Goal: Check status: Check status

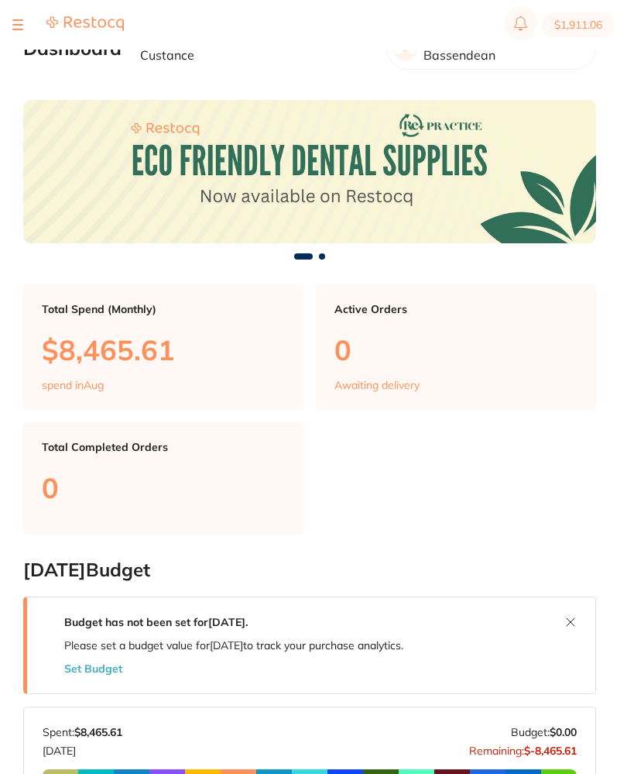
click at [12, 30] on div at bounding box center [17, 24] width 11 height 19
click at [15, 26] on button at bounding box center [17, 25] width 11 height 2
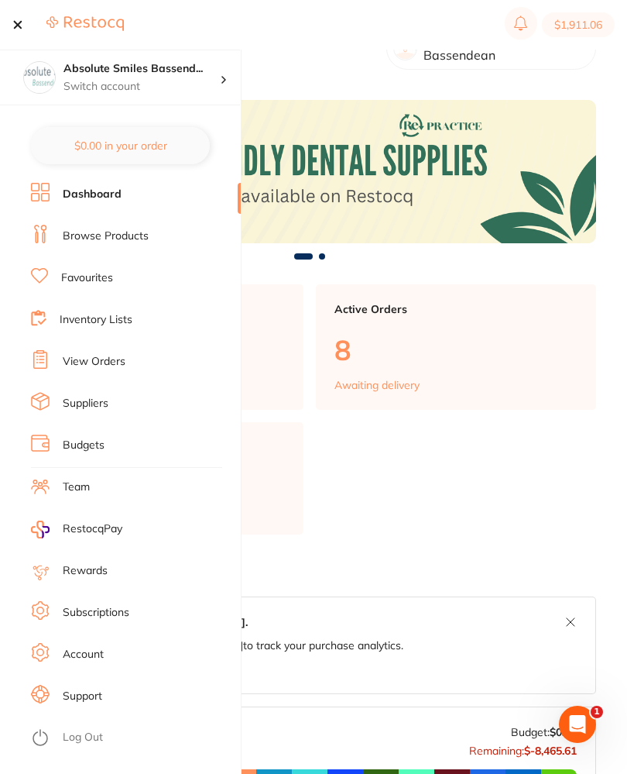
click at [113, 356] on link "View Orders" at bounding box center [94, 361] width 63 height 15
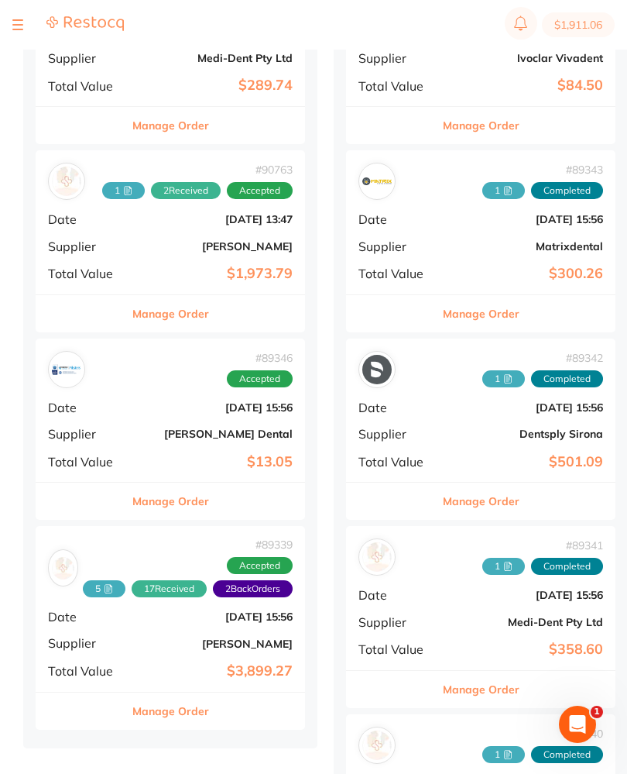
scroll to position [1001, 0]
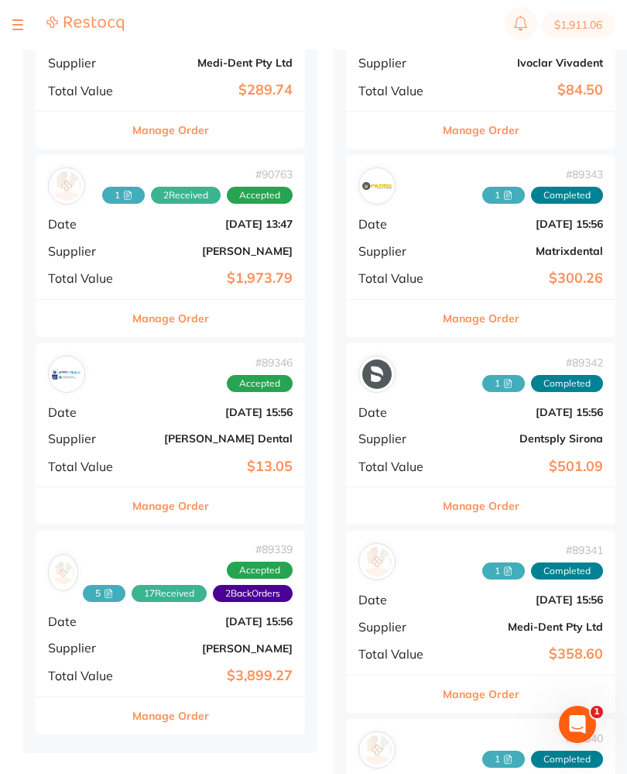
click at [135, 245] on div "# 90763 1 2 Received Accepted Date [DATE] 13:47 Supplier [PERSON_NAME] Total Va…" at bounding box center [171, 226] width 270 height 143
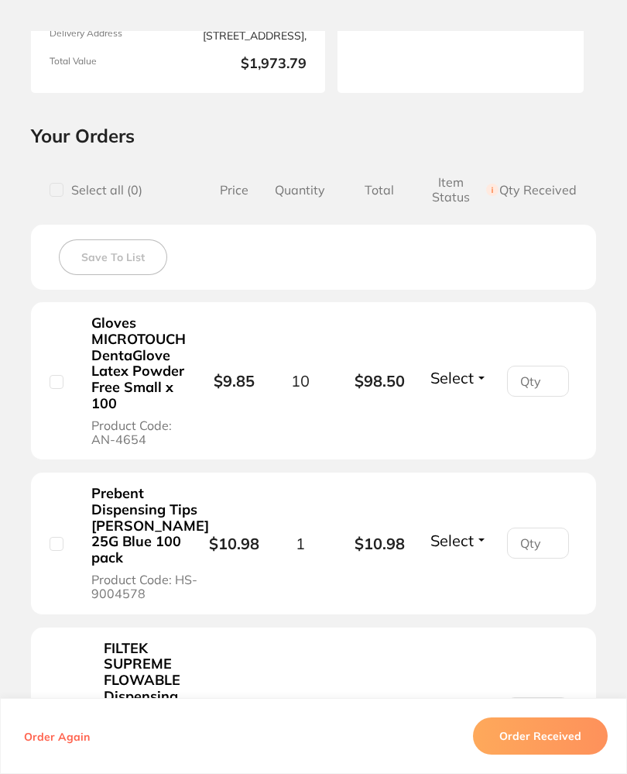
scroll to position [263, 0]
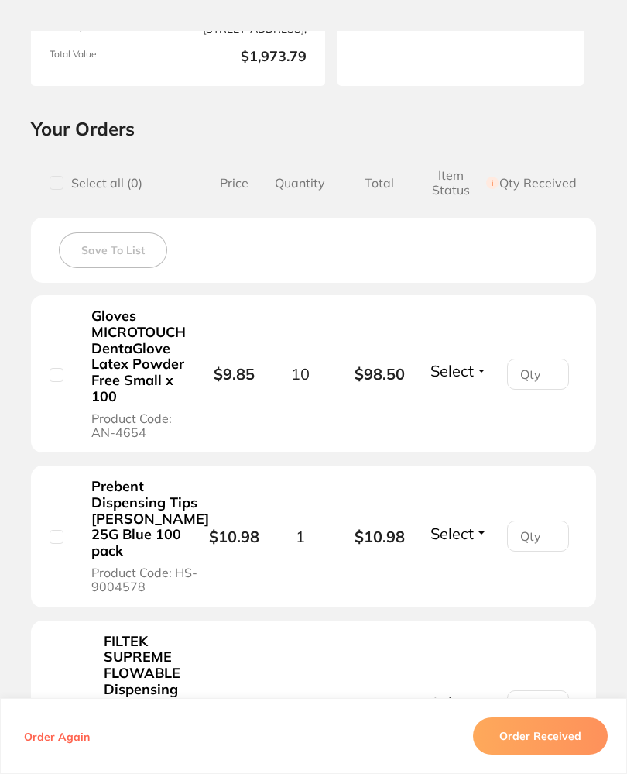
click at [473, 366] on span "Select" at bounding box center [452, 370] width 43 height 19
click at [466, 357] on span "Received" at bounding box center [459, 357] width 40 height 0
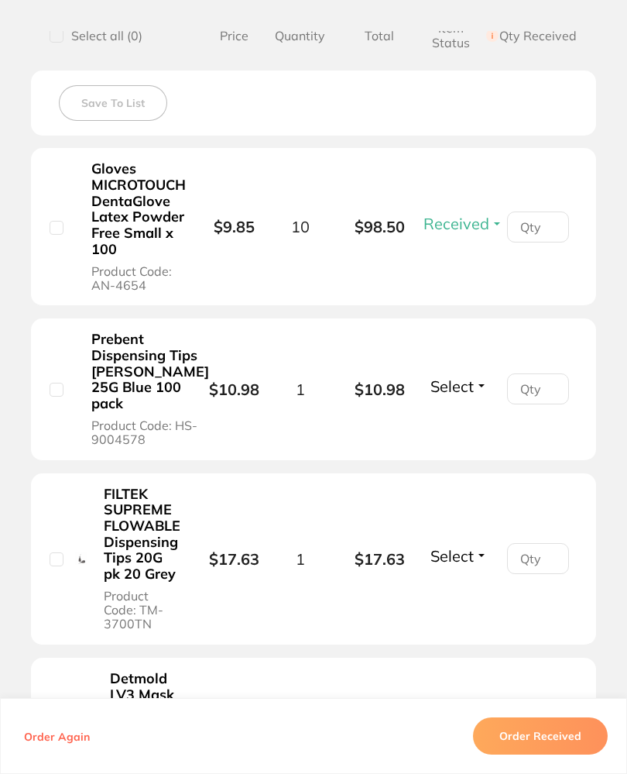
scroll to position [417, 0]
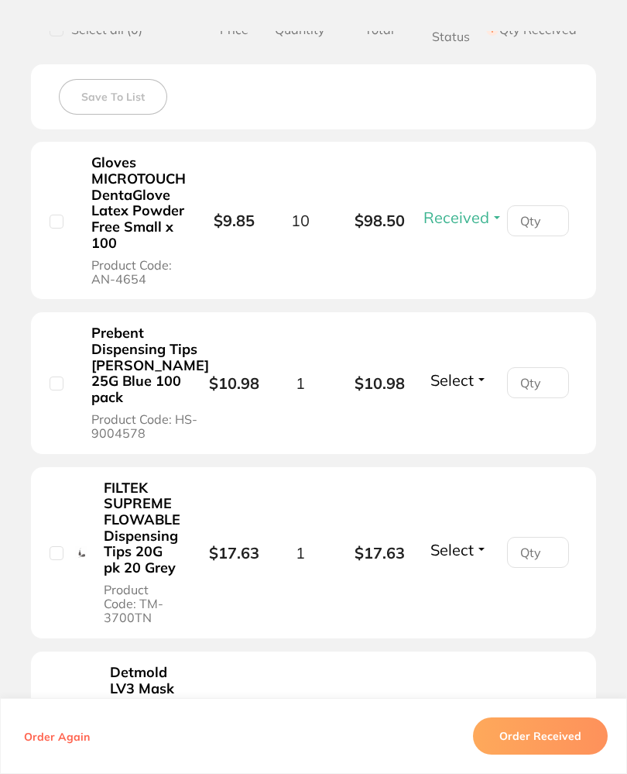
click at [469, 390] on span "Select" at bounding box center [452, 379] width 43 height 19
click at [470, 390] on span "Select" at bounding box center [452, 379] width 43 height 19
click at [474, 366] on span "Received" at bounding box center [459, 366] width 40 height 0
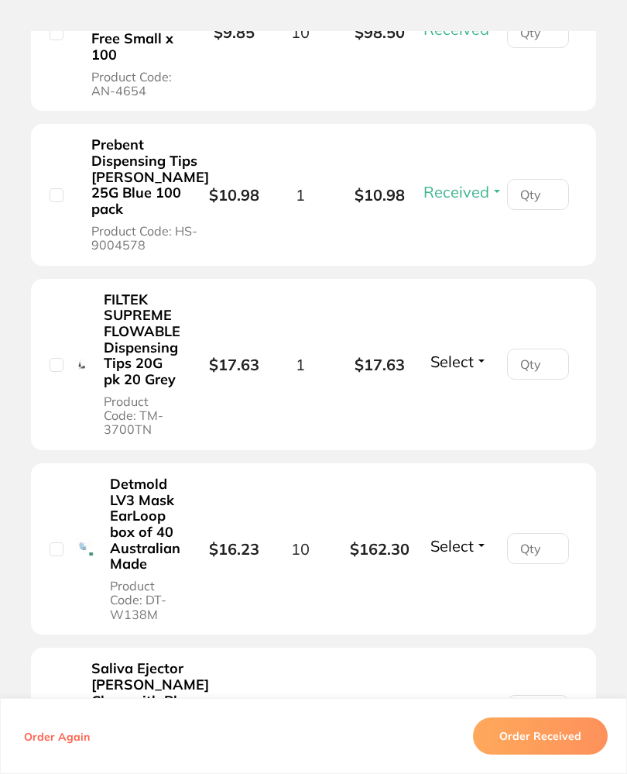
scroll to position [607, 0]
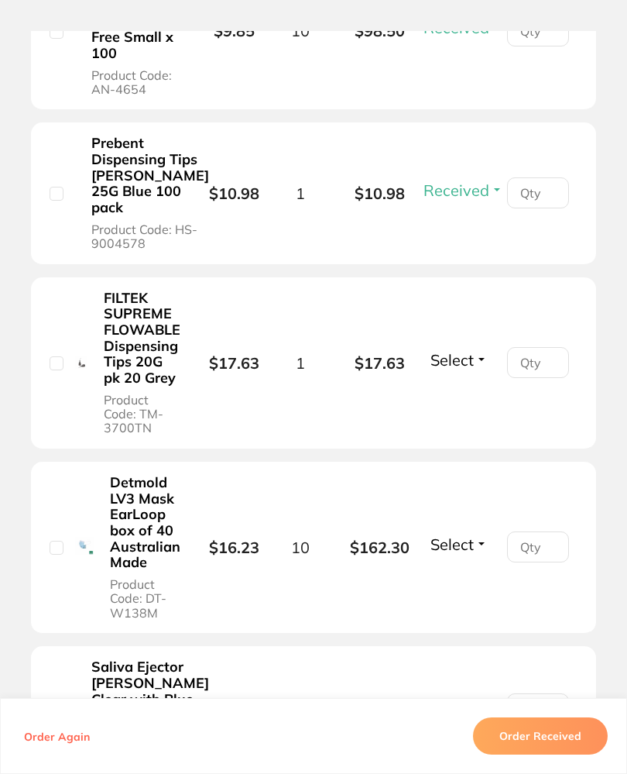
click at [464, 369] on span "Select" at bounding box center [452, 359] width 43 height 19
click at [477, 369] on button "Select" at bounding box center [459, 359] width 67 height 19
click at [469, 345] on span "Received" at bounding box center [459, 345] width 40 height 0
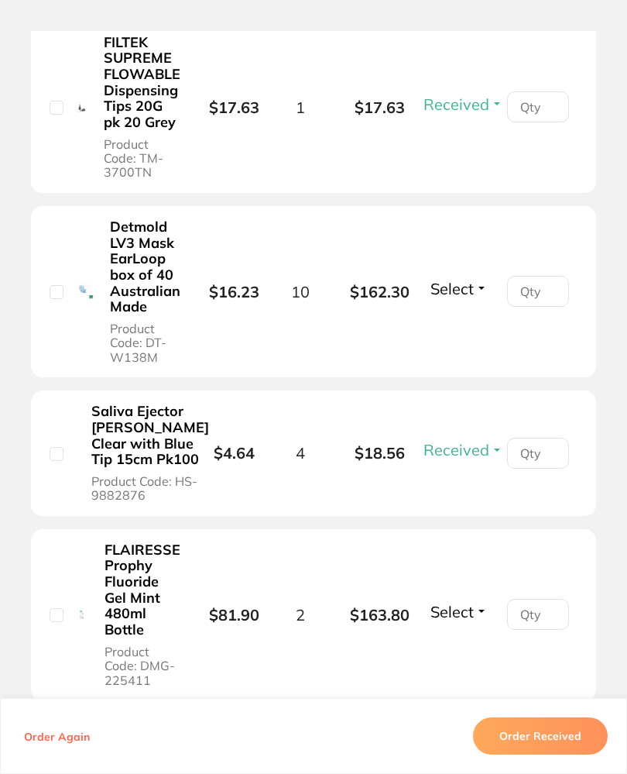
scroll to position [864, 0]
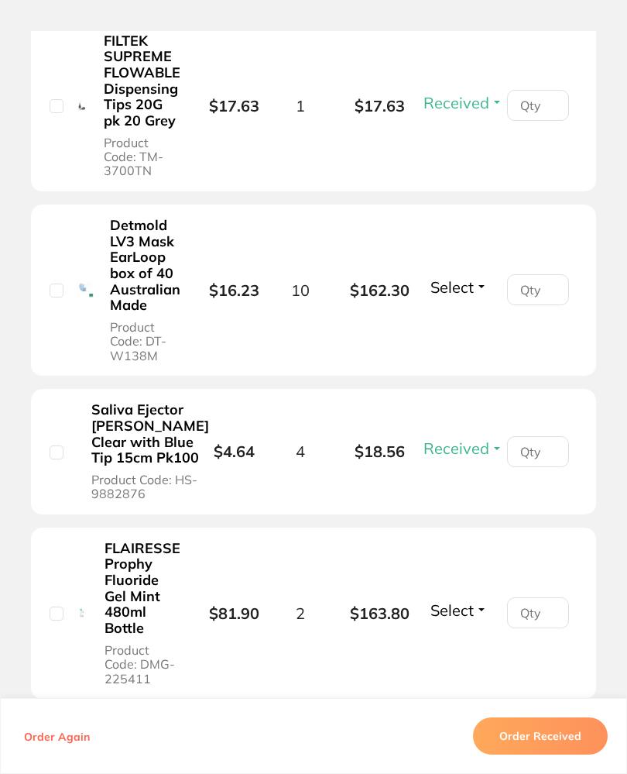
click at [458, 297] on span "Select" at bounding box center [452, 286] width 43 height 19
click at [469, 297] on span "Select" at bounding box center [452, 286] width 43 height 19
click at [473, 273] on span "Received" at bounding box center [459, 273] width 40 height 0
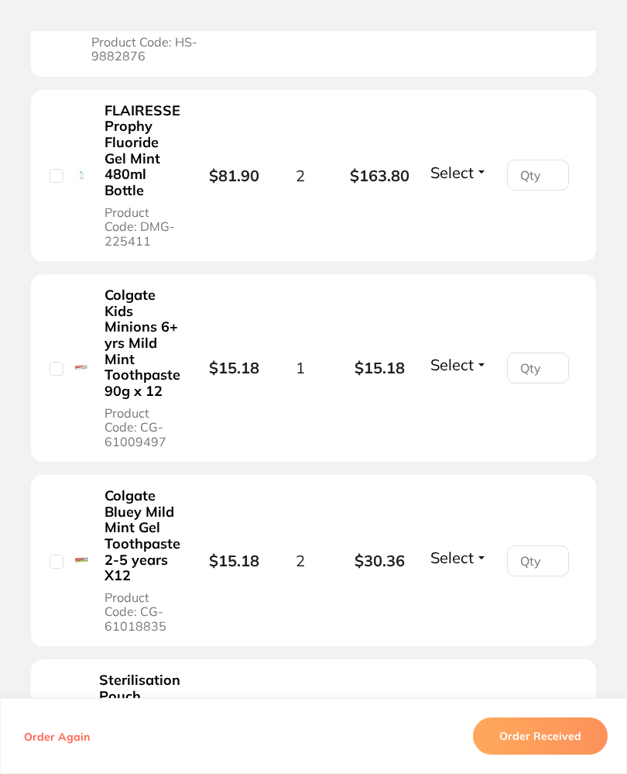
scroll to position [1303, 0]
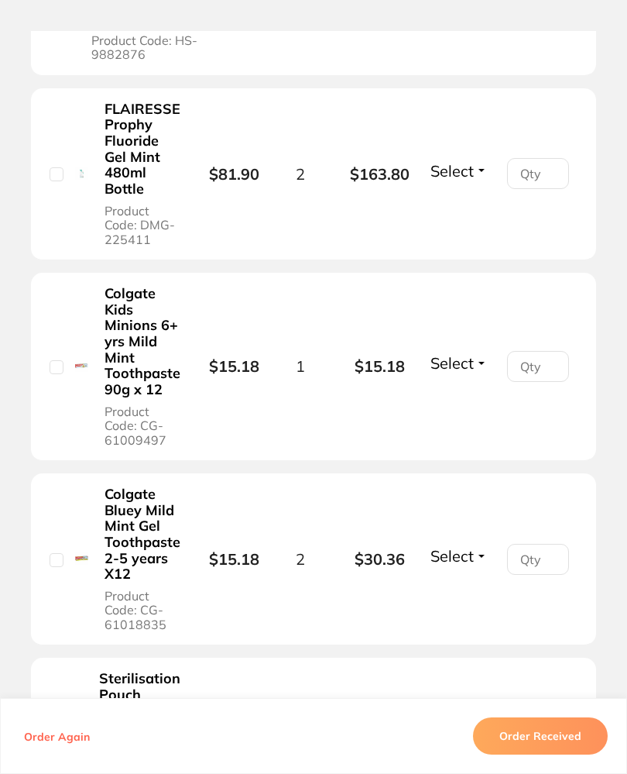
click at [468, 180] on span "Select" at bounding box center [452, 170] width 43 height 19
click at [474, 180] on button "Select" at bounding box center [459, 170] width 67 height 19
click at [473, 180] on span "Select" at bounding box center [452, 170] width 43 height 19
click at [469, 180] on span "Select" at bounding box center [452, 170] width 43 height 19
click at [475, 157] on span "Received" at bounding box center [459, 157] width 40 height 0
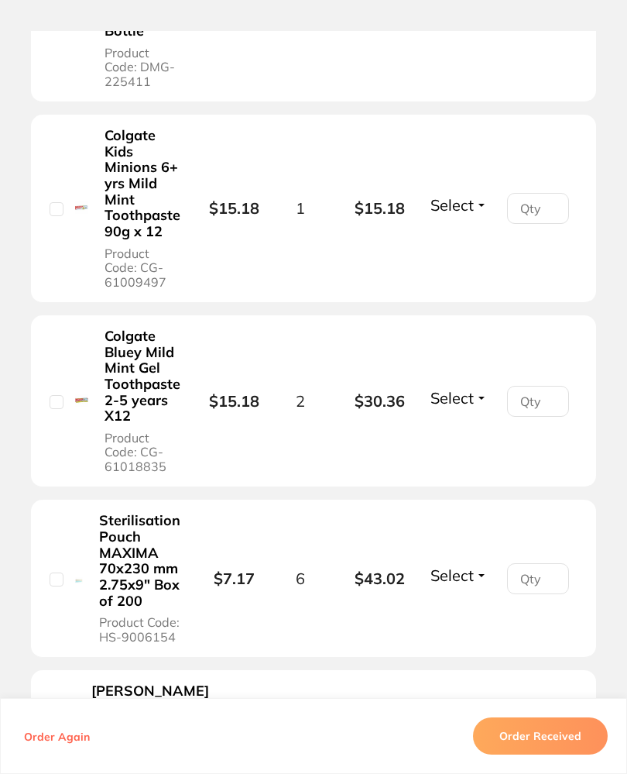
scroll to position [1508, 0]
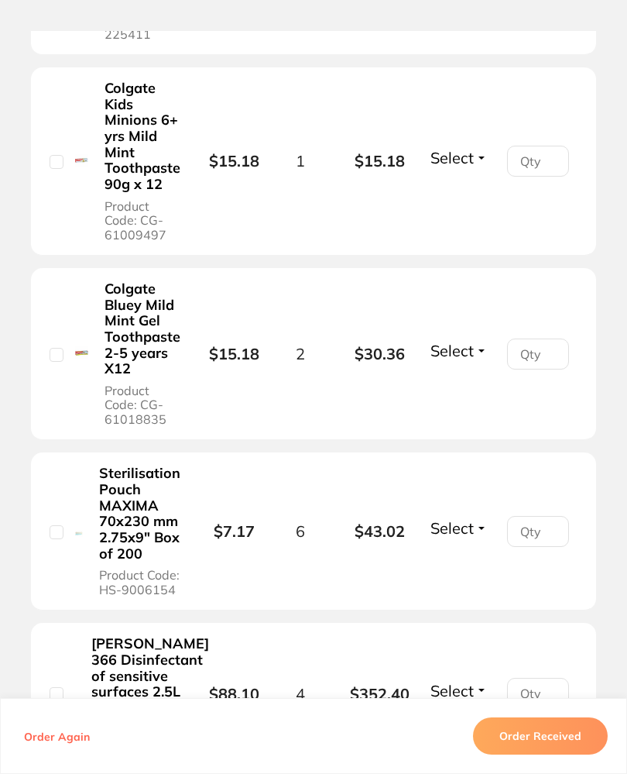
click at [459, 167] on span "Select" at bounding box center [452, 157] width 43 height 19
click at [469, 167] on span "Select" at bounding box center [452, 157] width 43 height 19
click at [467, 144] on span "Received" at bounding box center [459, 144] width 40 height 0
click at [462, 360] on span "Select" at bounding box center [452, 350] width 43 height 19
click at [473, 360] on span "Select" at bounding box center [452, 350] width 43 height 19
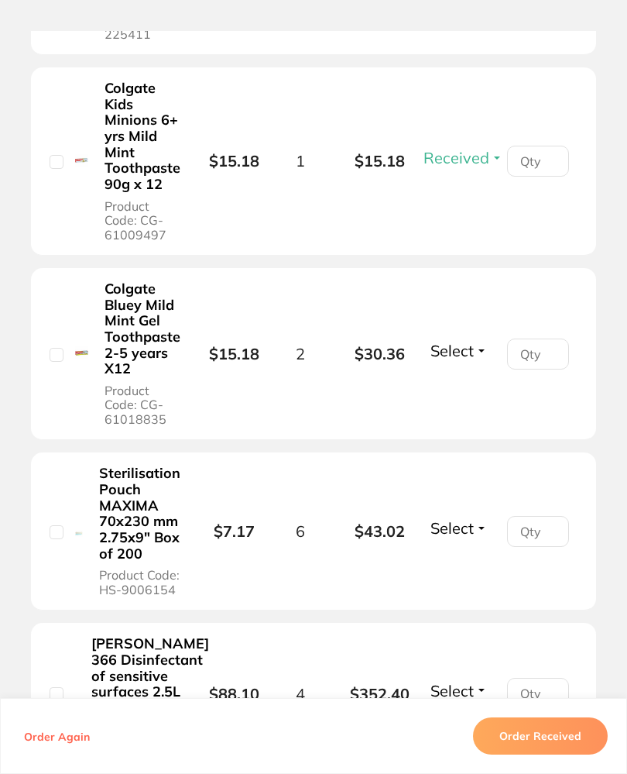
click at [472, 360] on span "Select" at bounding box center [452, 350] width 43 height 19
click at [461, 360] on span "Select" at bounding box center [452, 350] width 43 height 19
click at [470, 337] on span "Received" at bounding box center [459, 337] width 40 height 0
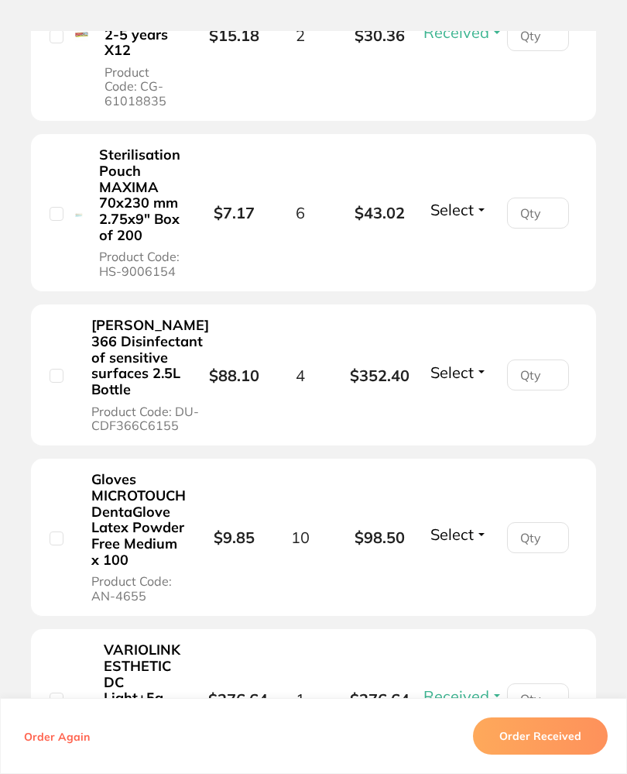
scroll to position [1871, 0]
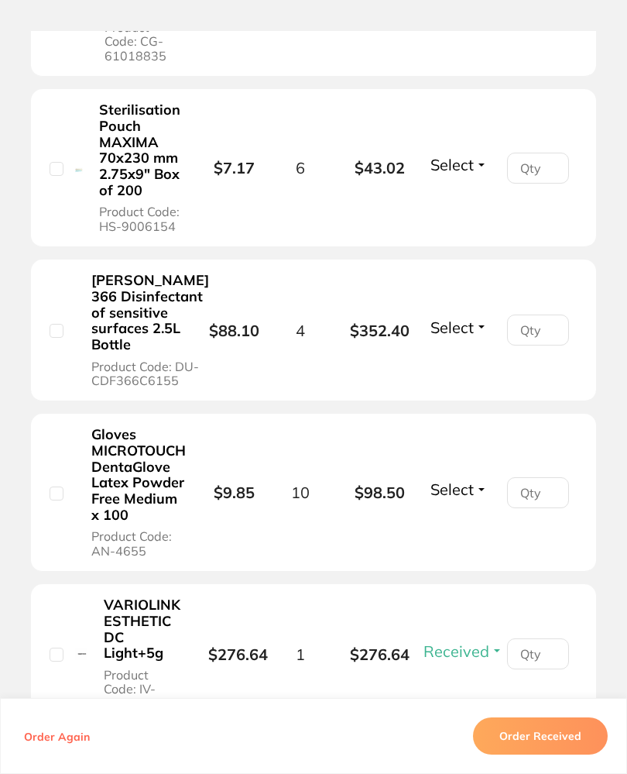
click at [474, 174] on button "Select" at bounding box center [459, 164] width 67 height 19
click at [469, 174] on span "Select" at bounding box center [452, 164] width 43 height 19
click at [463, 230] on li "Sterilisation Pouch MAXIMA 70x230 mm 2.75x9" Box of 200 Product Code: HS-900615…" at bounding box center [313, 168] width 565 height 158
click at [462, 230] on li "Sterilisation Pouch MAXIMA 70x230 mm 2.75x9" Box of 200 Product Code: HS-900615…" at bounding box center [313, 168] width 565 height 158
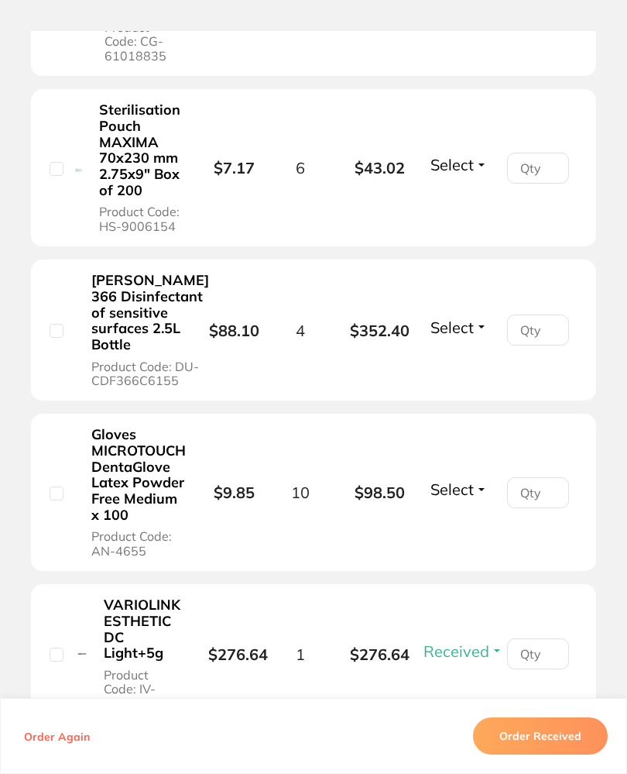
click at [465, 174] on span "Select" at bounding box center [452, 164] width 43 height 19
click at [476, 151] on span "Received" at bounding box center [459, 151] width 40 height 0
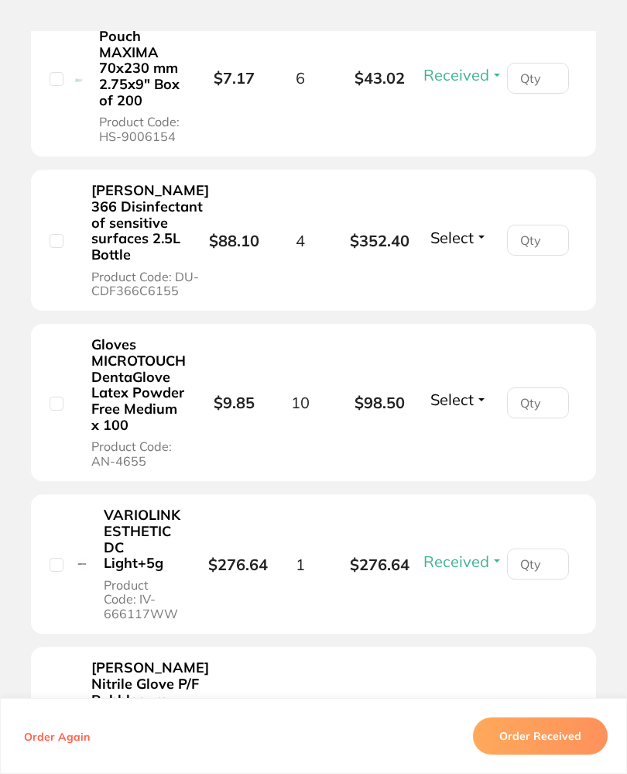
scroll to position [2054, 0]
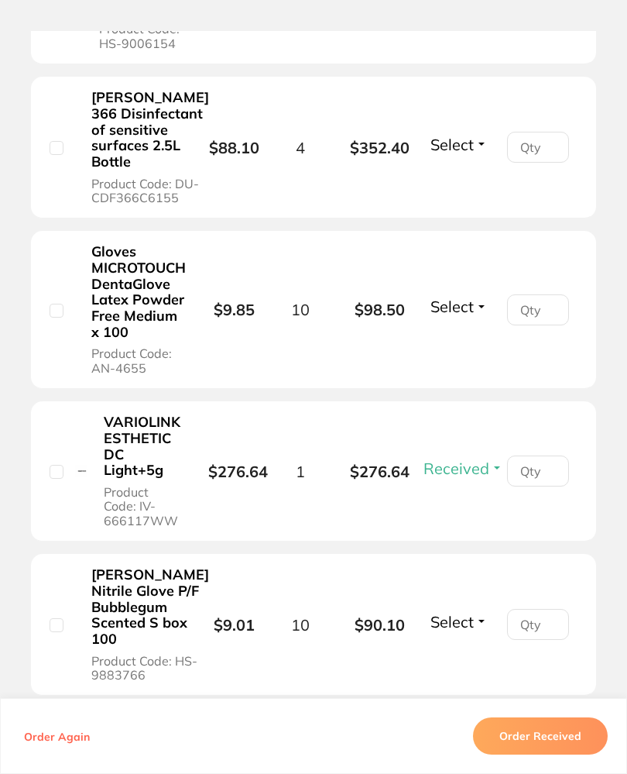
click at [476, 154] on button "Select" at bounding box center [459, 144] width 67 height 19
click at [469, 154] on span "Select" at bounding box center [452, 144] width 43 height 19
click at [473, 130] on span "Received" at bounding box center [459, 130] width 40 height 0
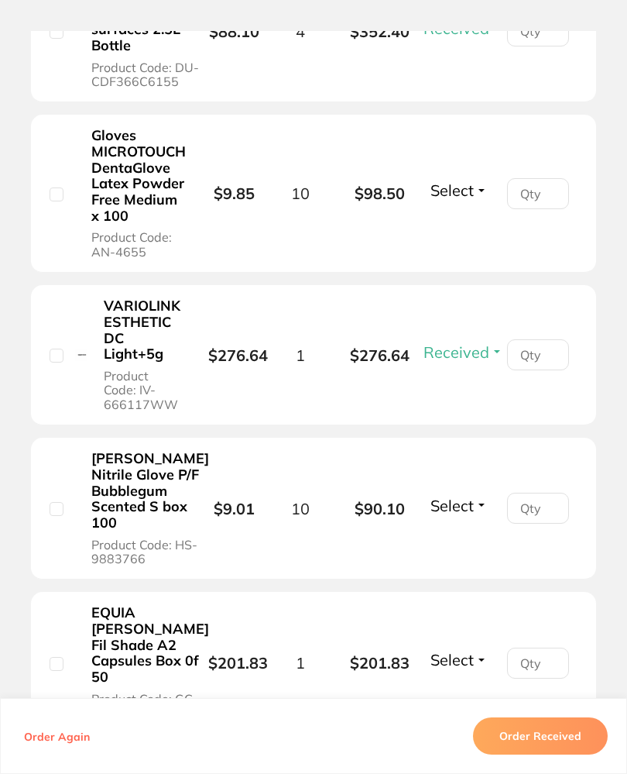
scroll to position [2184, 0]
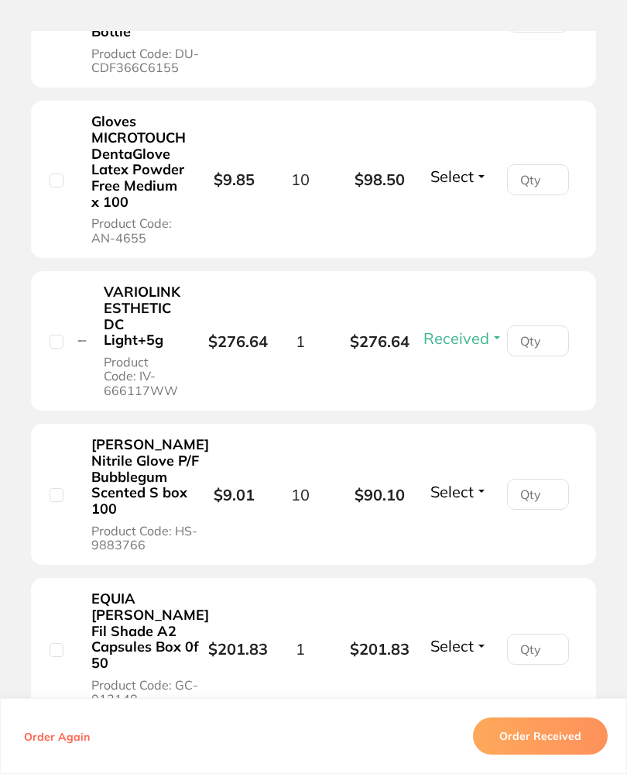
click at [461, 186] on span "Select" at bounding box center [452, 176] width 43 height 19
click at [466, 186] on span "Select" at bounding box center [452, 176] width 43 height 19
click at [471, 163] on span "Received" at bounding box center [459, 163] width 40 height 0
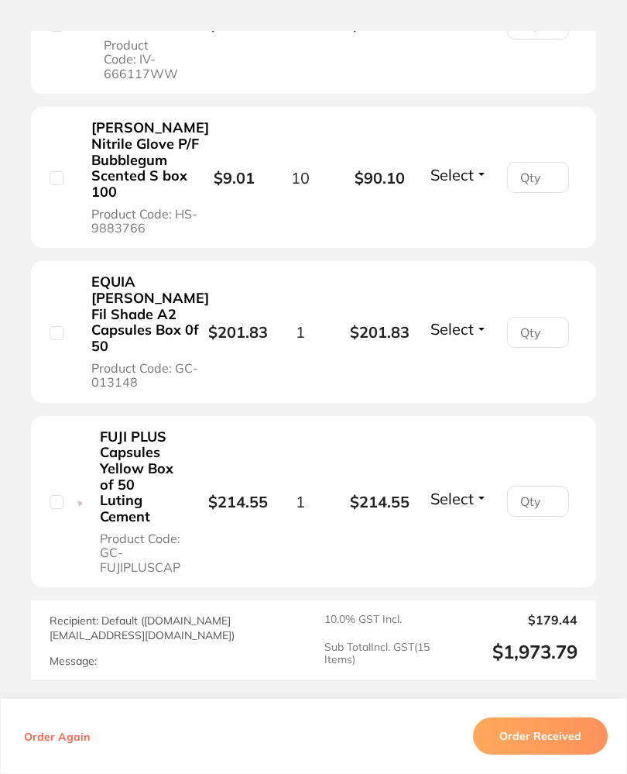
scroll to position [2505, 0]
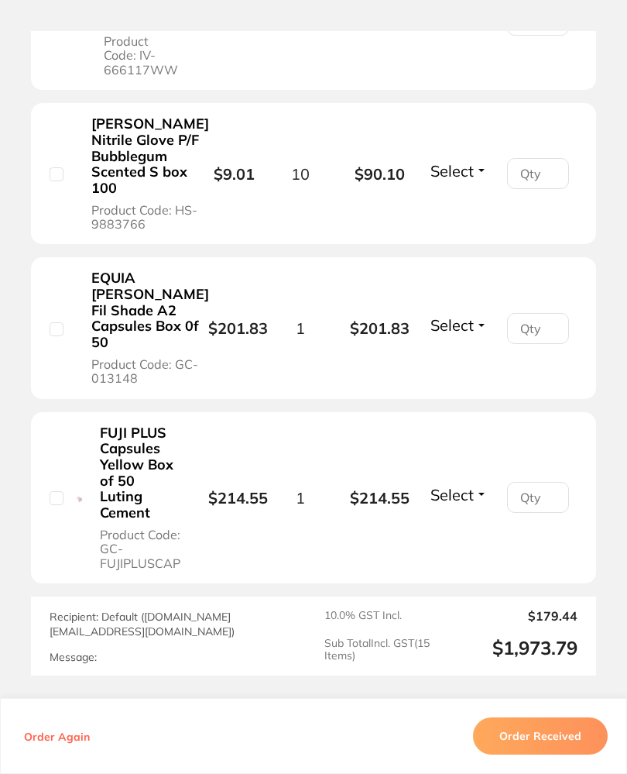
click at [465, 180] on span "Select" at bounding box center [452, 170] width 43 height 19
click at [469, 180] on span "Select" at bounding box center [452, 170] width 43 height 19
click at [470, 157] on span "Received" at bounding box center [459, 157] width 40 height 0
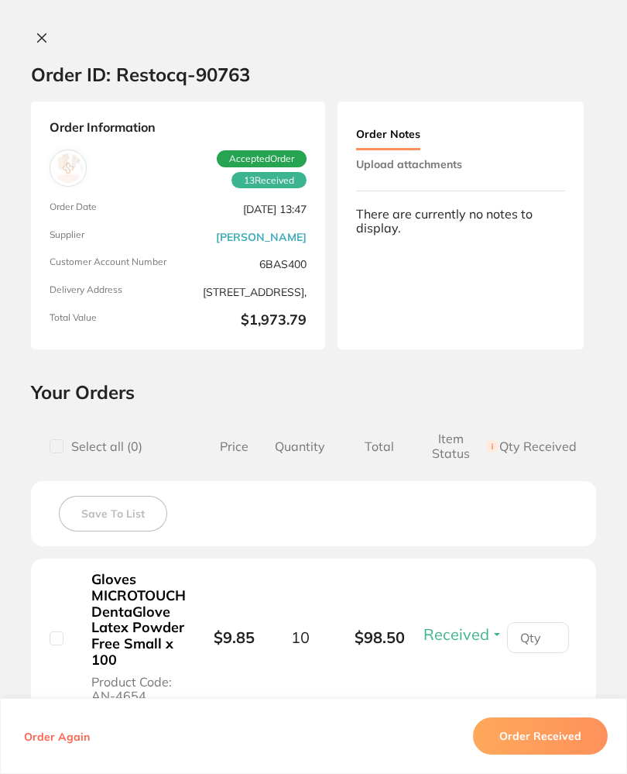
scroll to position [0, 0]
click at [448, 164] on button "Upload attachments" at bounding box center [409, 164] width 106 height 28
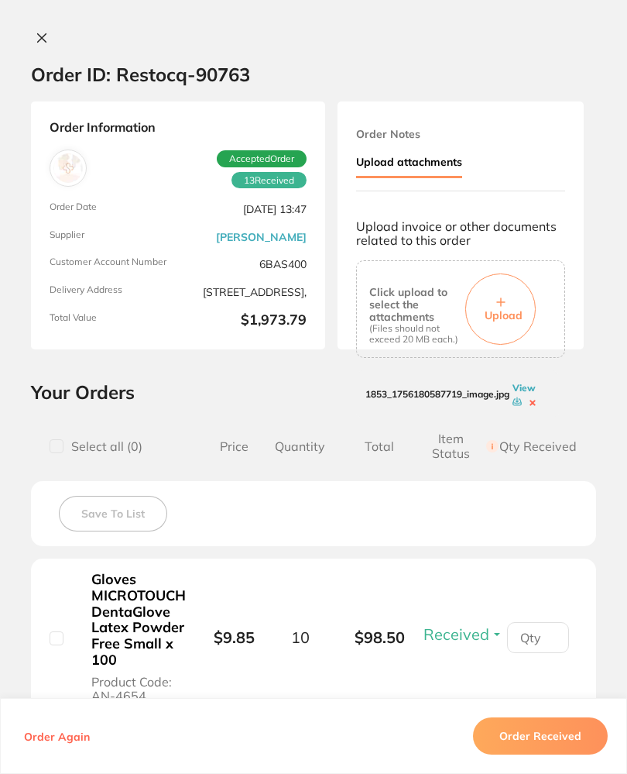
click at [504, 287] on button "Upload" at bounding box center [501, 308] width 70 height 71
click at [521, 320] on button "Upload" at bounding box center [501, 308] width 70 height 71
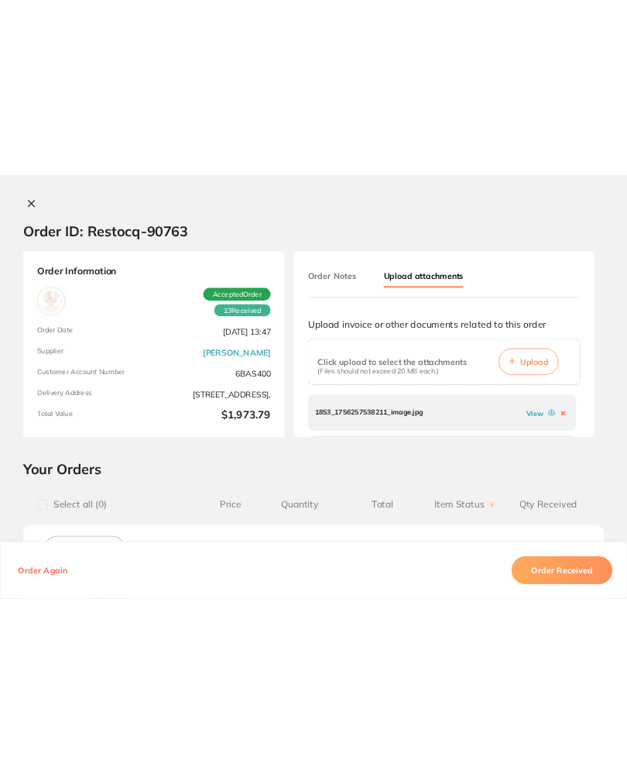
scroll to position [1001, 0]
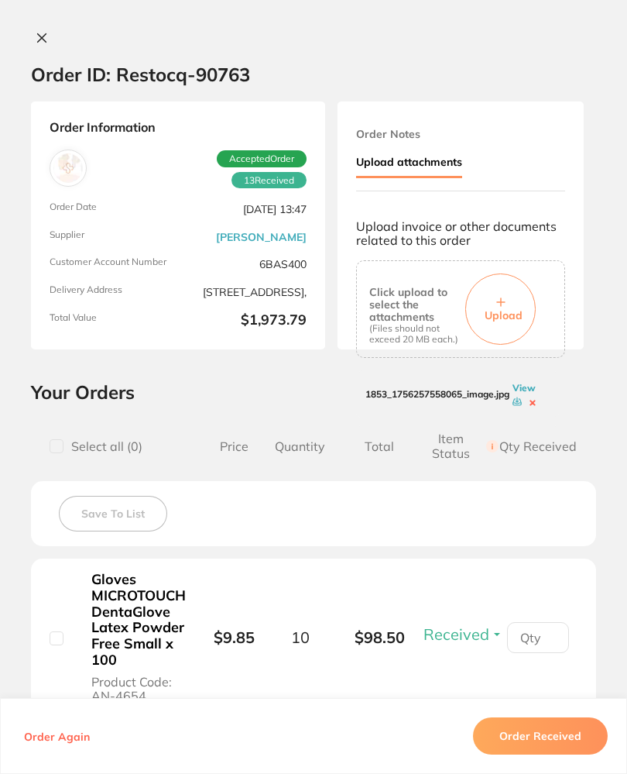
click at [515, 313] on span "Upload" at bounding box center [504, 315] width 38 height 14
click at [504, 293] on button "Upload" at bounding box center [501, 308] width 70 height 71
click at [517, 308] on span "Upload" at bounding box center [504, 315] width 38 height 14
click at [506, 297] on icon at bounding box center [501, 301] width 9 height 9
click at [573, 754] on button "Order Received" at bounding box center [540, 735] width 135 height 37
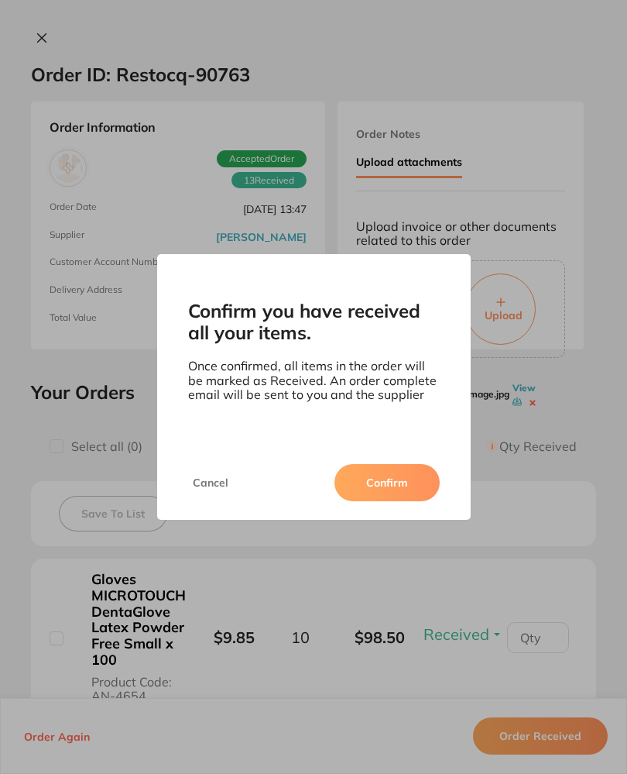
click at [427, 480] on button "Confirm" at bounding box center [387, 482] width 105 height 37
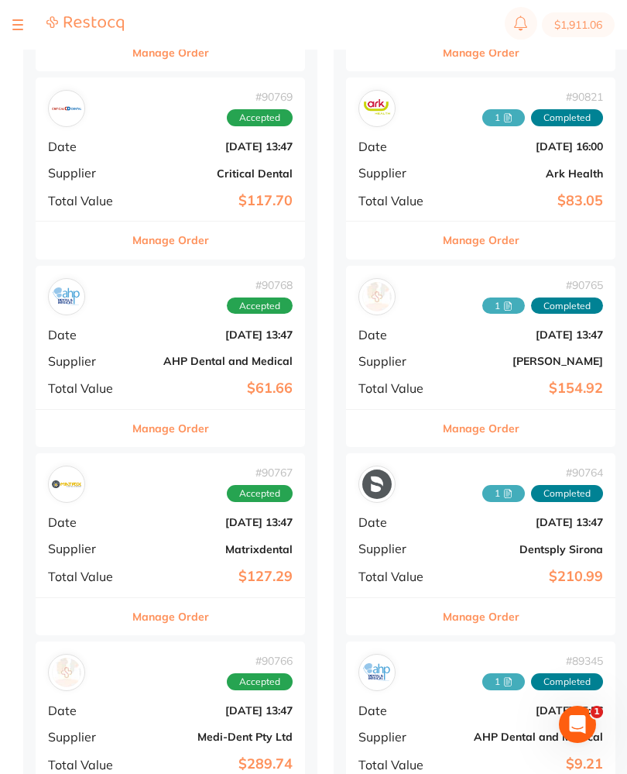
scroll to position [329, 0]
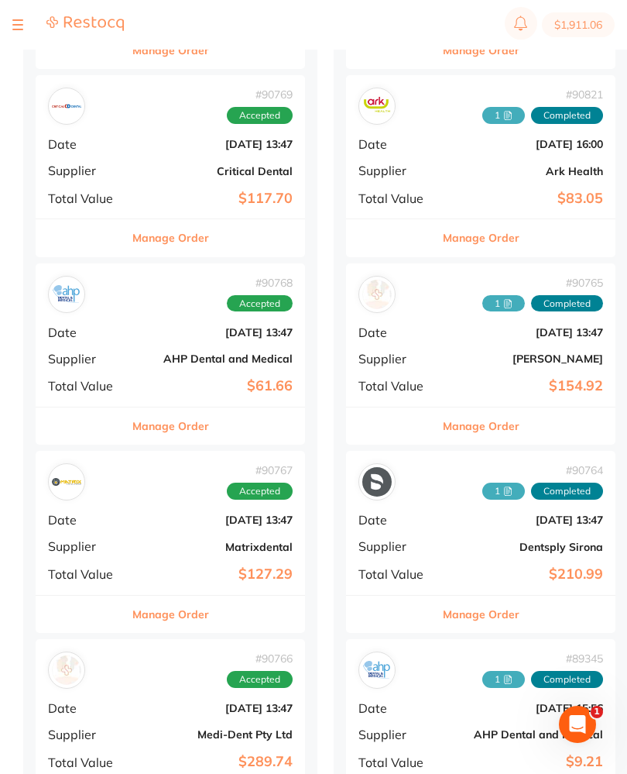
click at [141, 326] on b "[DATE] 13:47" at bounding box center [215, 332] width 155 height 12
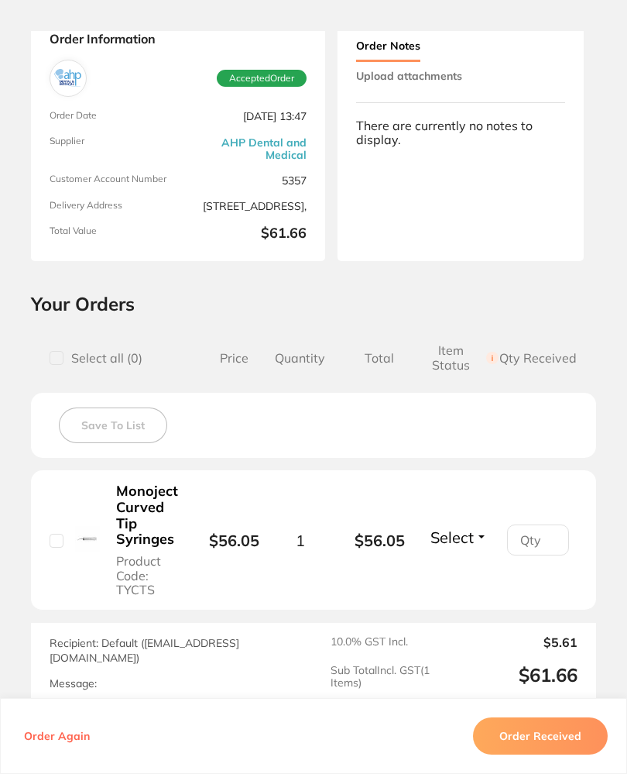
scroll to position [84, 0]
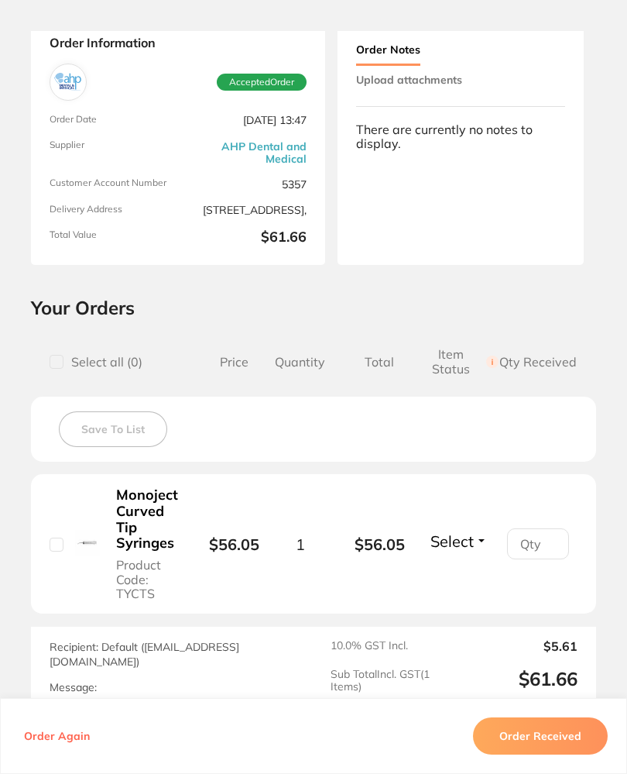
click at [459, 85] on button "Upload attachments" at bounding box center [409, 80] width 106 height 28
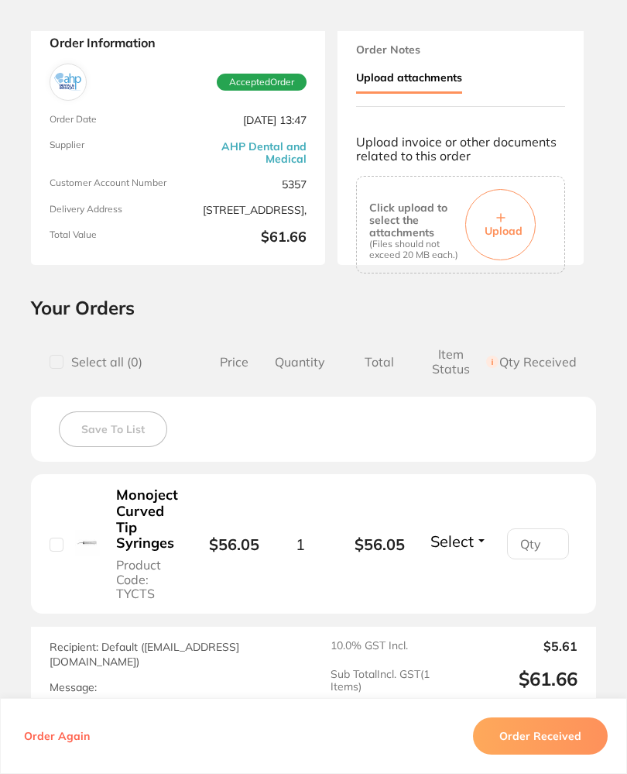
click at [504, 203] on button "Upload" at bounding box center [501, 224] width 70 height 71
click at [576, 746] on button "Order Received" at bounding box center [540, 735] width 135 height 37
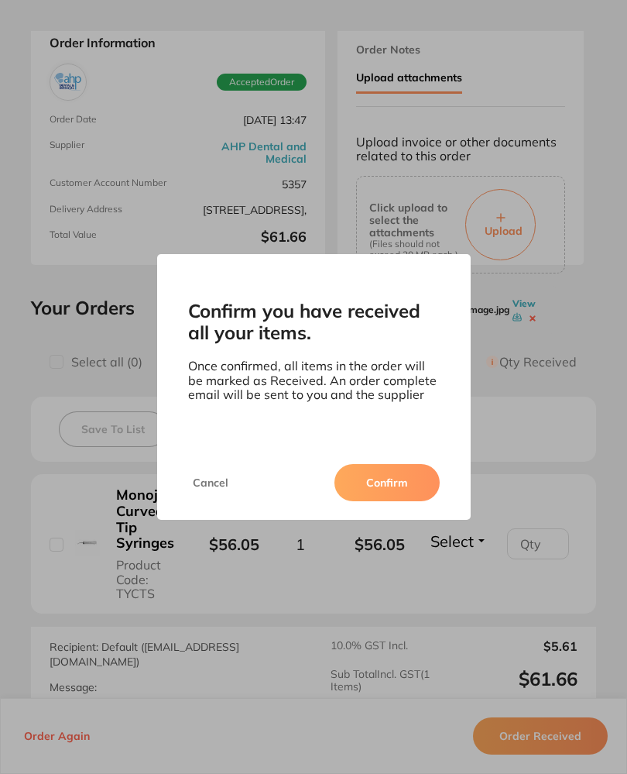
click at [401, 487] on button "Confirm" at bounding box center [387, 482] width 105 height 37
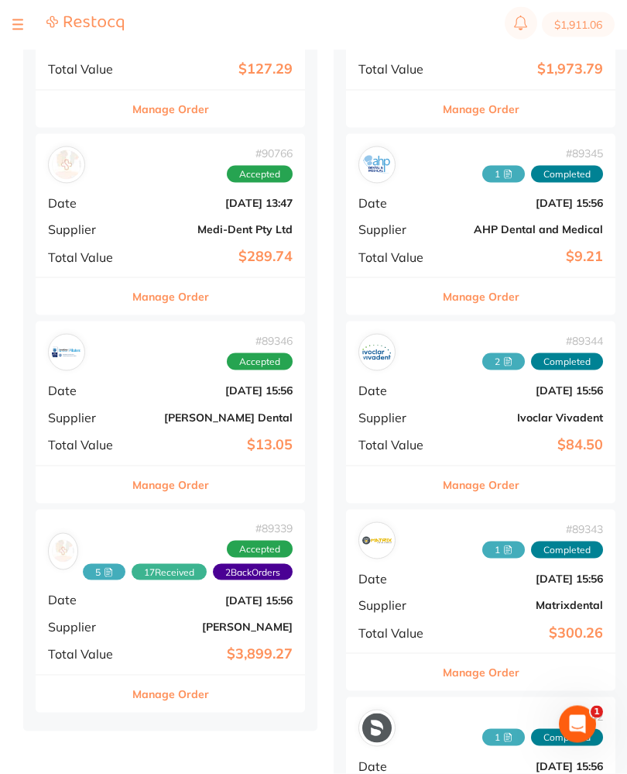
scroll to position [830, 0]
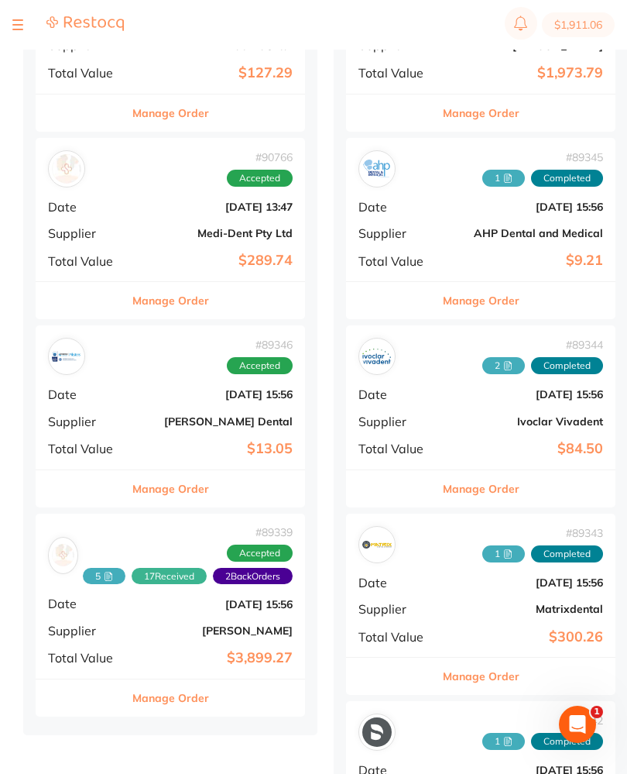
click at [157, 624] on b "[PERSON_NAME]" at bounding box center [215, 630] width 155 height 12
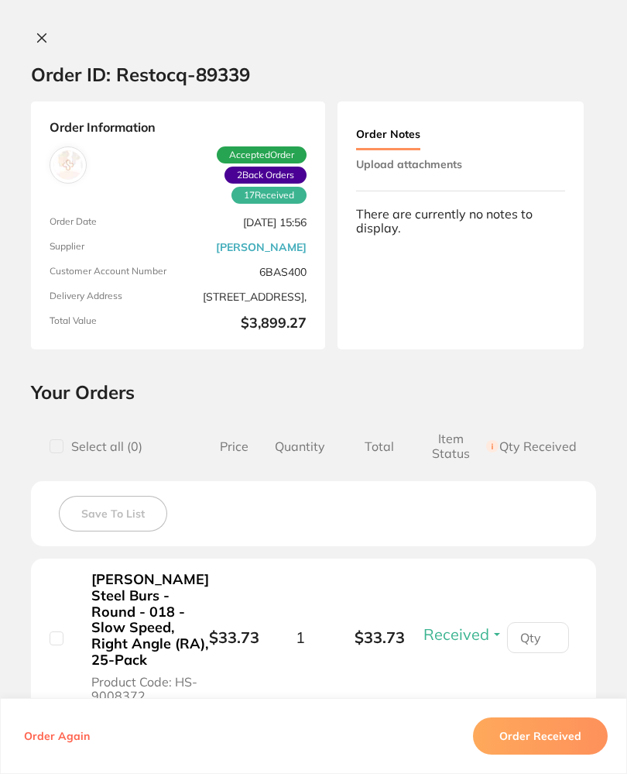
click at [44, 40] on icon at bounding box center [42, 38] width 9 height 9
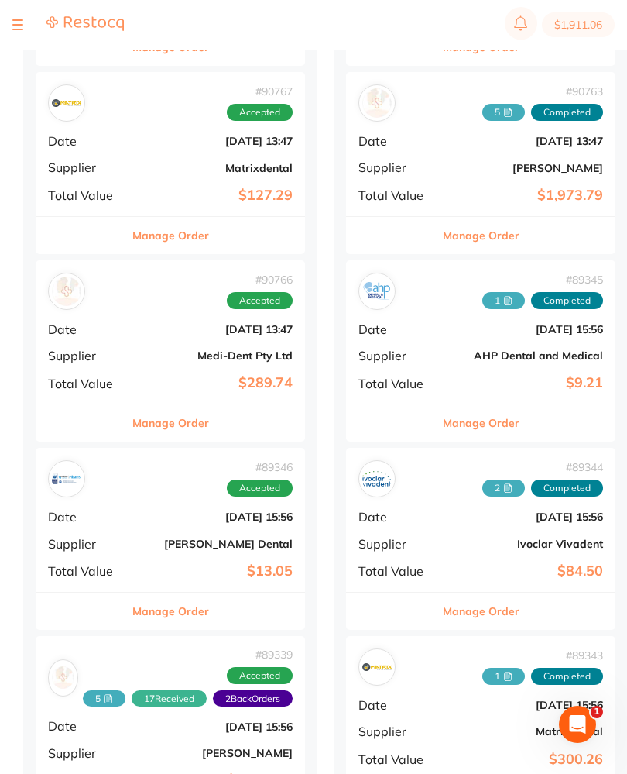
scroll to position [703, 0]
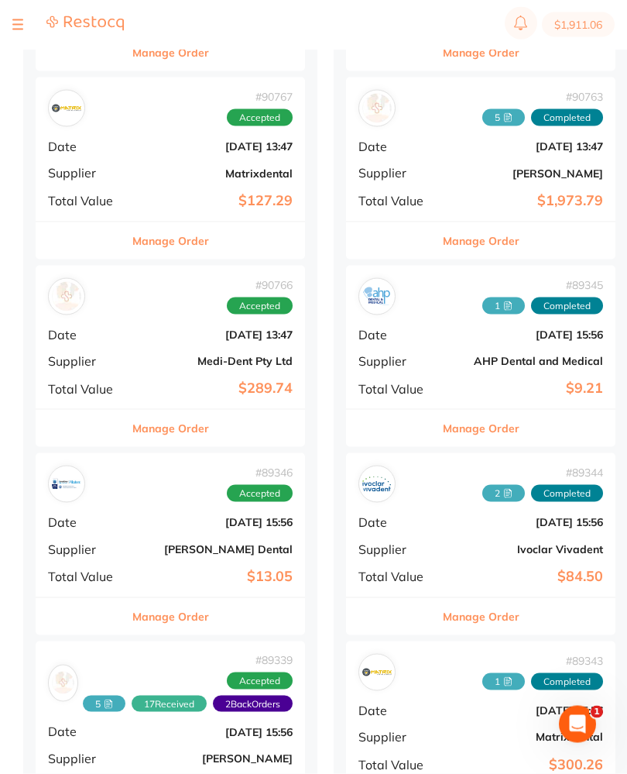
click at [152, 508] on div "# 89346 Accepted Date [DATE] 15:56 Supplier [PERSON_NAME] Dental Total Value $1…" at bounding box center [171, 524] width 270 height 143
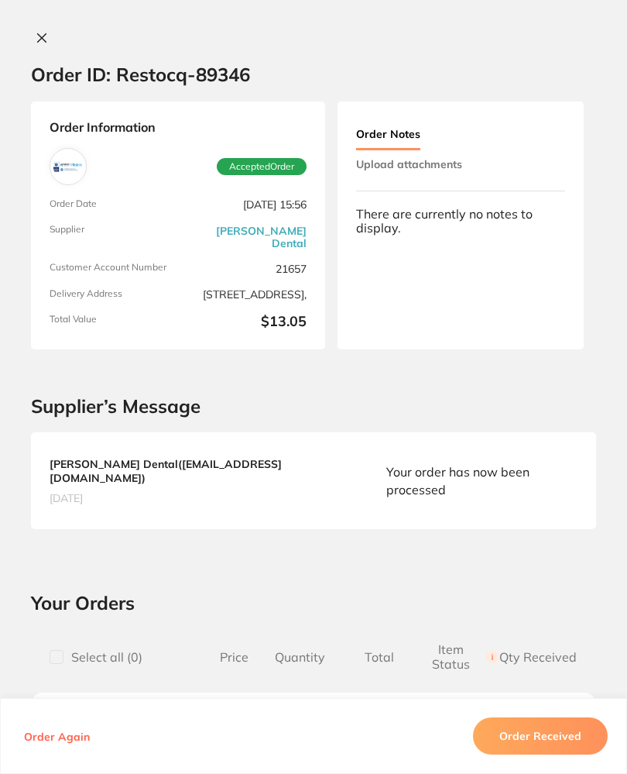
click at [46, 34] on icon at bounding box center [42, 38] width 12 height 12
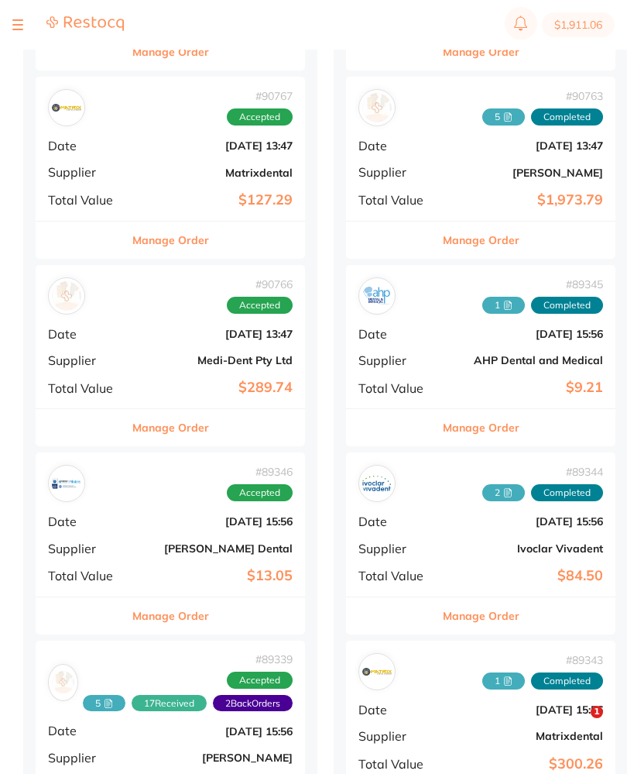
click at [143, 328] on b "[DATE] 13:47" at bounding box center [215, 334] width 155 height 12
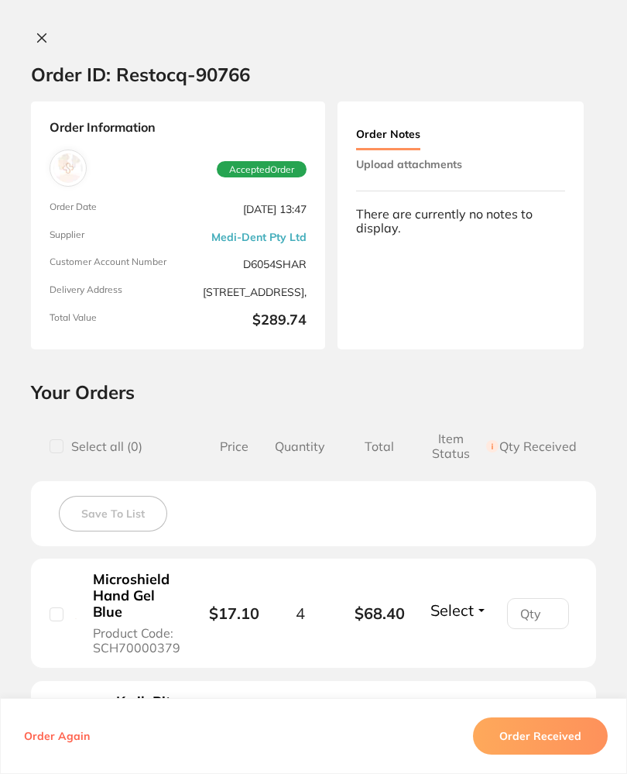
click at [31, 43] on button at bounding box center [42, 39] width 22 height 16
